Goal: Find contact information: Find contact information

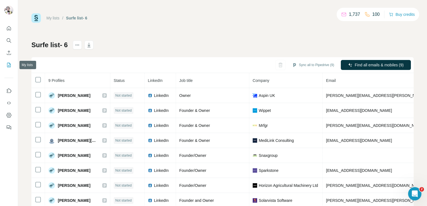
click at [9, 63] on icon "My lists" at bounding box center [9, 65] width 4 height 4
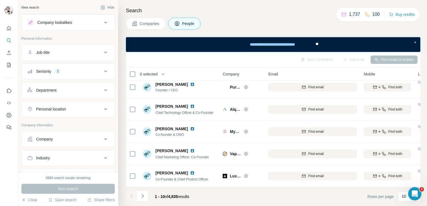
scroll to position [119, 0]
click at [10, 66] on icon "My lists" at bounding box center [9, 65] width 6 height 6
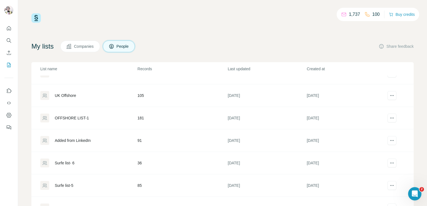
scroll to position [21, 0]
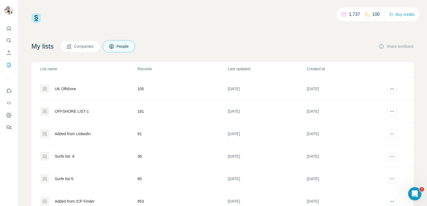
click at [122, 129] on td "Added from LinkedIn" at bounding box center [84, 134] width 106 height 23
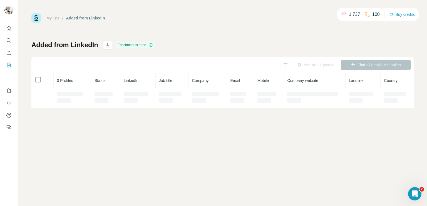
click at [157, 137] on div "My lists / Added from LinkedIn 1,737 100 Buy credits Added from LinkedIn Enrich…" at bounding box center [222, 103] width 409 height 206
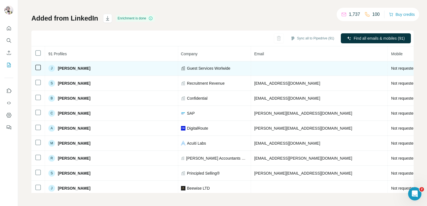
scroll to position [0, 140]
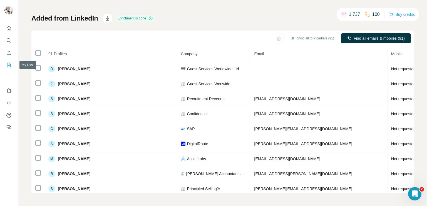
click at [8, 66] on icon "My lists" at bounding box center [9, 65] width 6 height 6
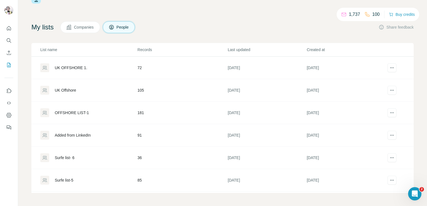
click at [115, 72] on div "UK OFFSHORE 1." at bounding box center [88, 67] width 97 height 9
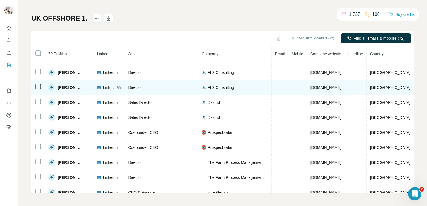
scroll to position [169, 51]
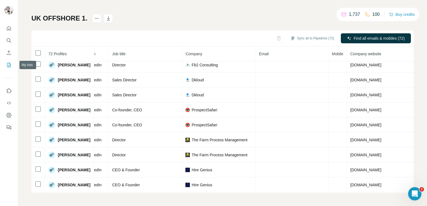
click at [8, 65] on icon "My lists" at bounding box center [9, 65] width 6 height 6
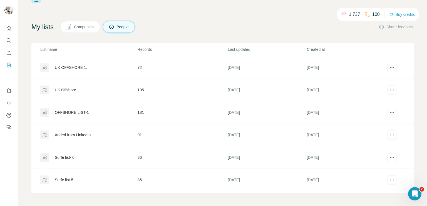
scroll to position [19, 0]
click at [116, 91] on div "UK Offshore" at bounding box center [88, 90] width 97 height 9
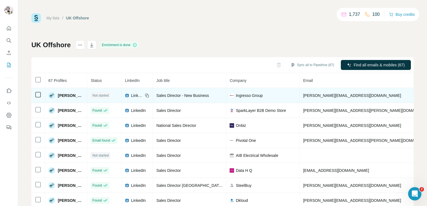
copy span "[PHONE_NUMBER]"
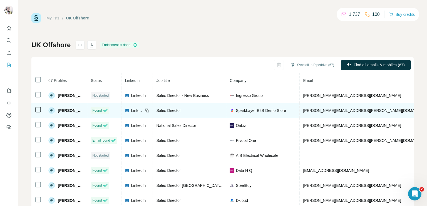
copy span "[PHONE_NUMBER]"
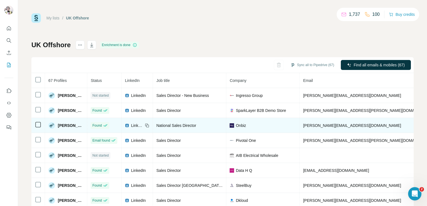
copy span "[PHONE_NUMBER]"
